Goal: Navigation & Orientation: Find specific page/section

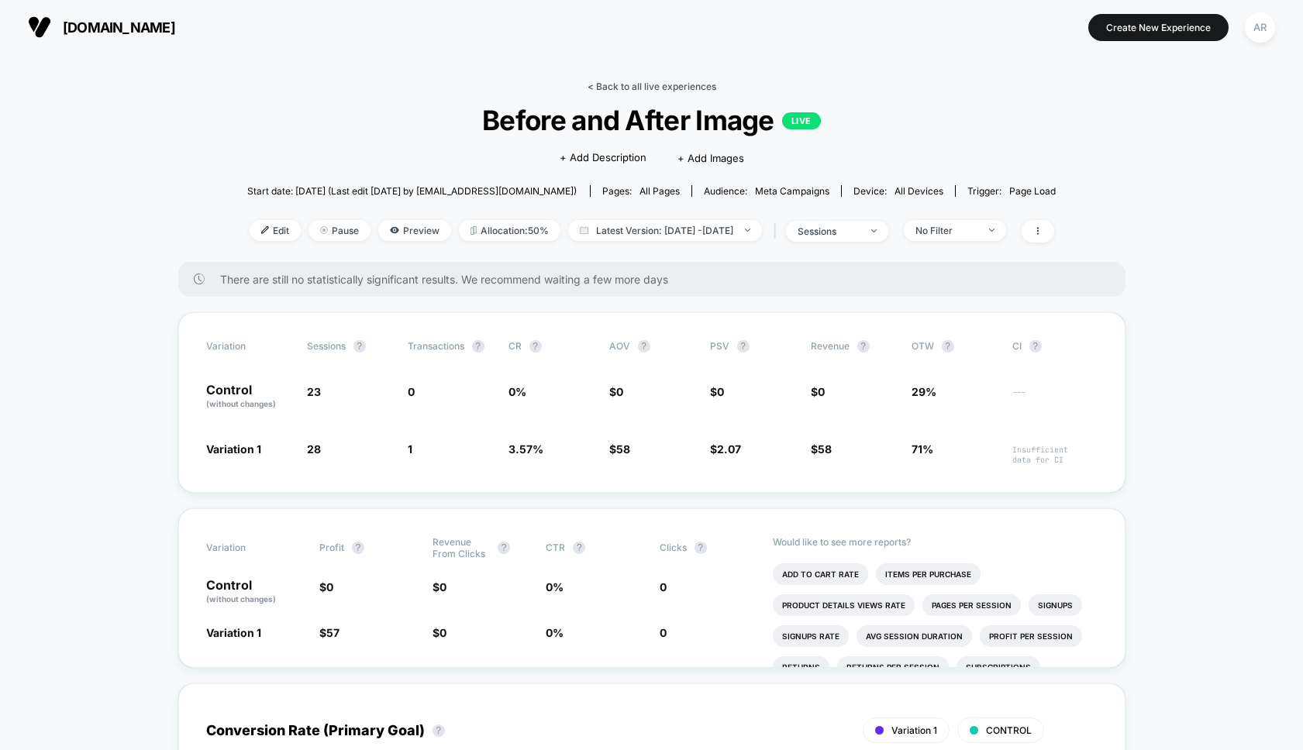
click at [647, 87] on link "< Back to all live experiences" at bounding box center [652, 87] width 129 height 12
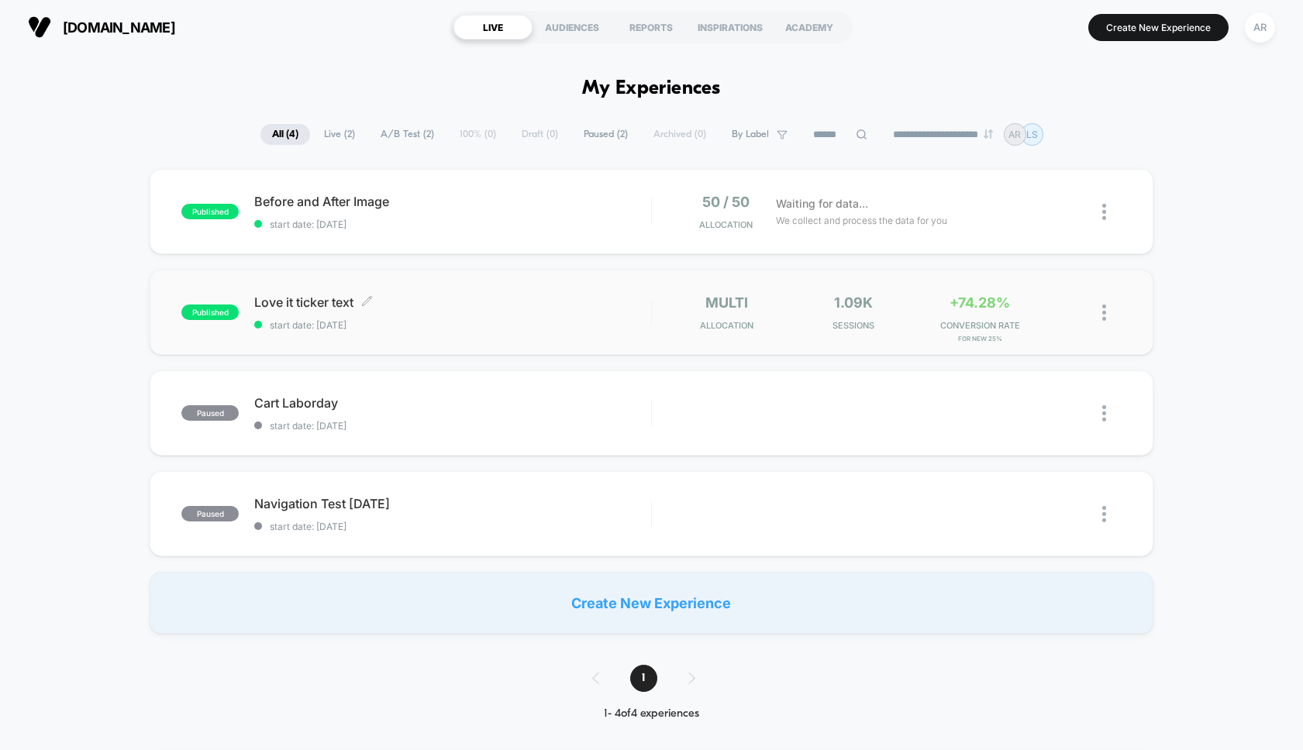
click at [505, 295] on span "Love it ticker text Click to edit experience details" at bounding box center [452, 303] width 396 height 16
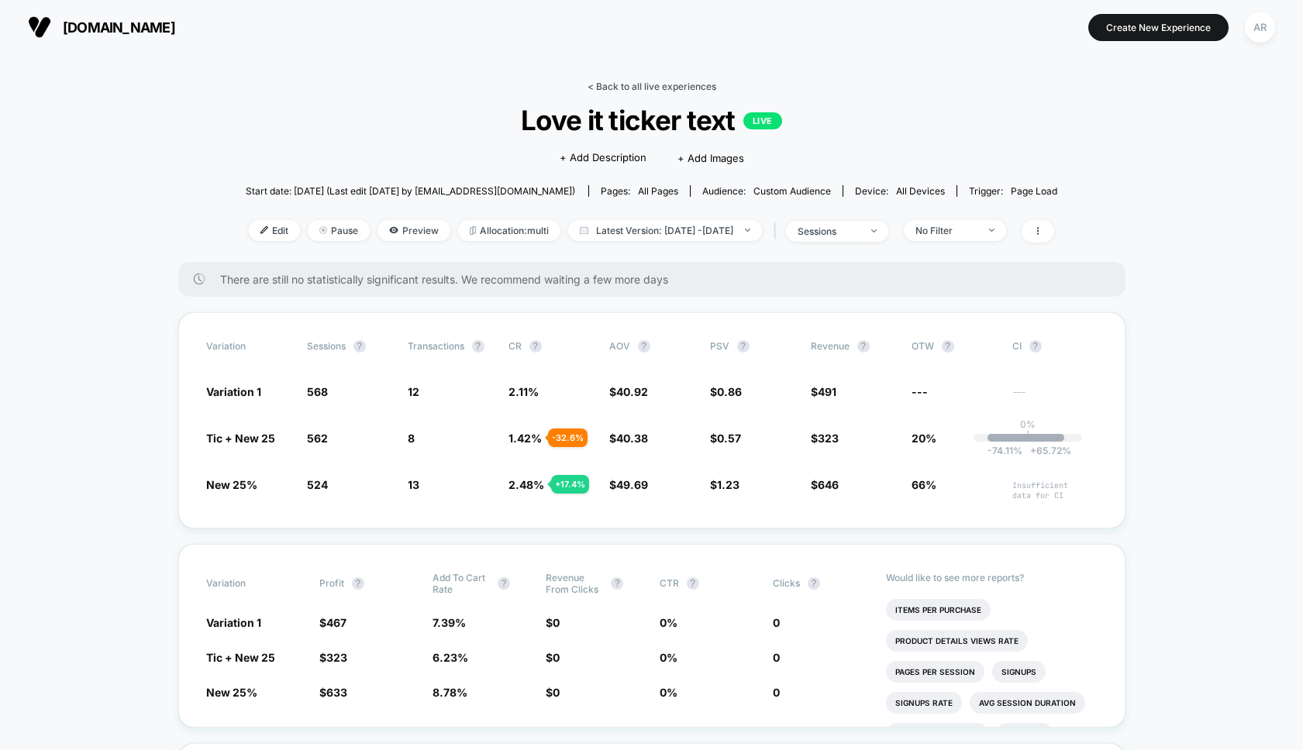
click at [606, 83] on link "< Back to all live experiences" at bounding box center [652, 87] width 129 height 12
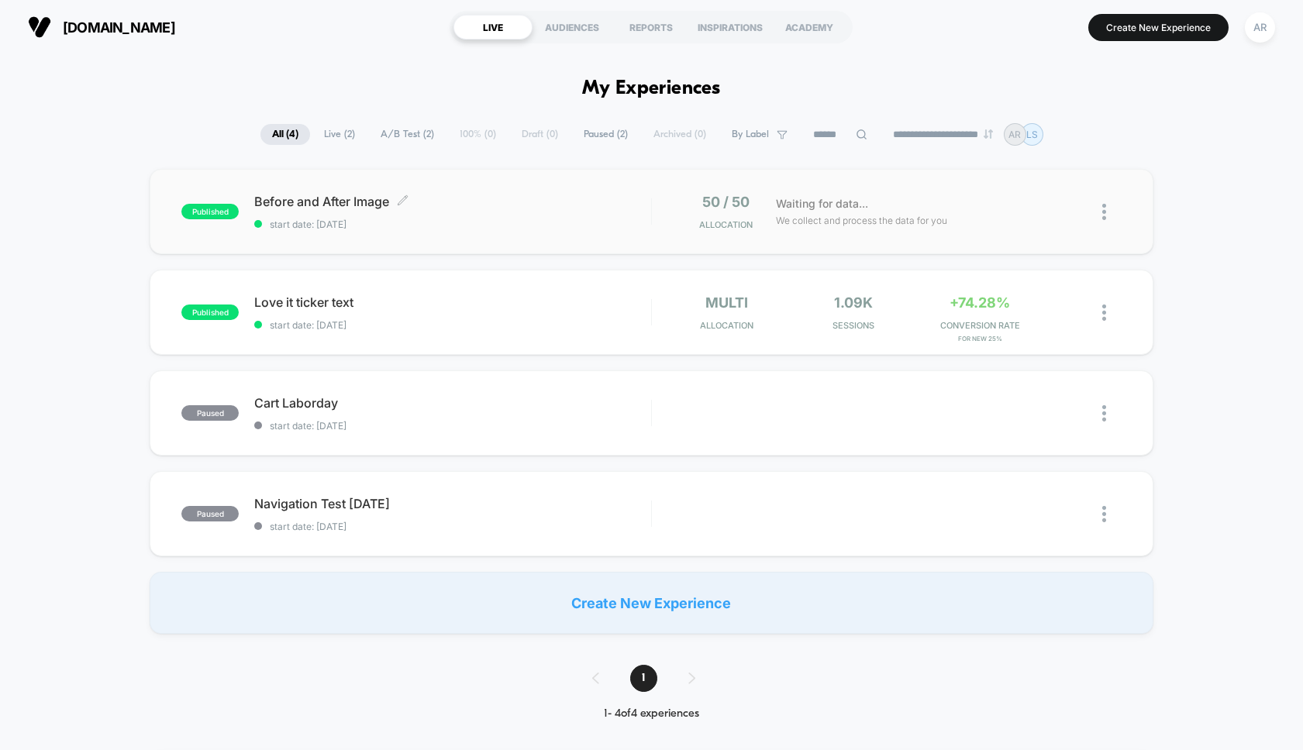
click at [538, 197] on span "Before and After Image Click to edit experience details" at bounding box center [452, 202] width 396 height 16
